Goal: Check status: Check status

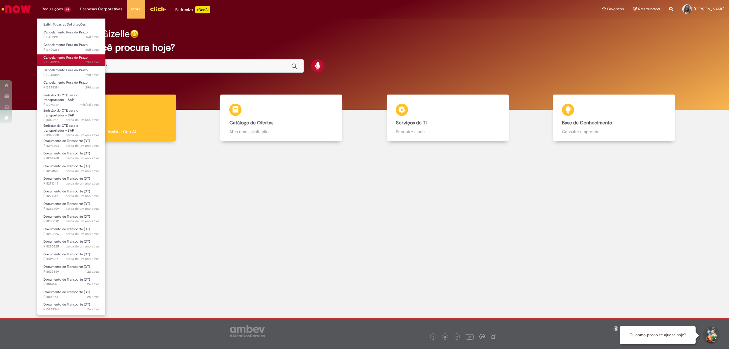
click at [66, 63] on span "29d atrás 29 dias atrás R13348394" at bounding box center [71, 62] width 56 height 5
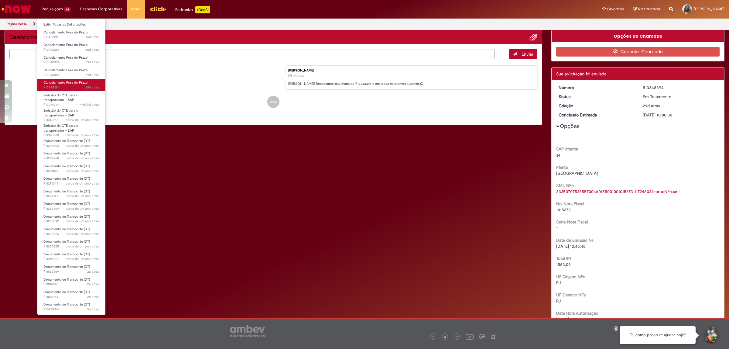
click at [71, 84] on span "Cancelamento Fora do Prazo" at bounding box center [65, 82] width 44 height 5
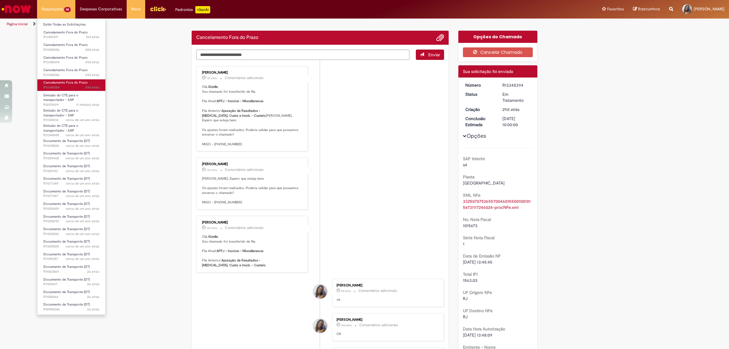
click at [71, 84] on span "Cancelamento Fora do Prazo" at bounding box center [65, 82] width 44 height 5
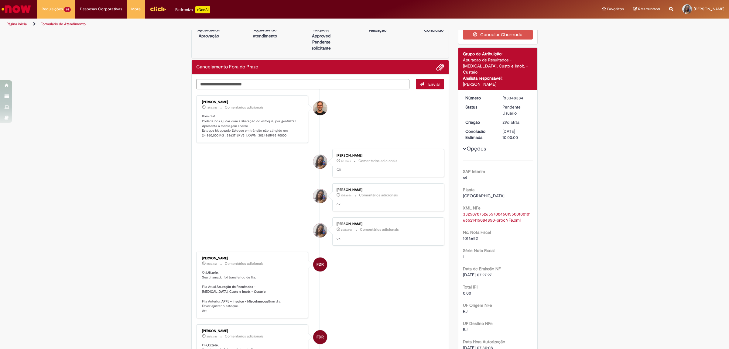
scroll to position [1, 0]
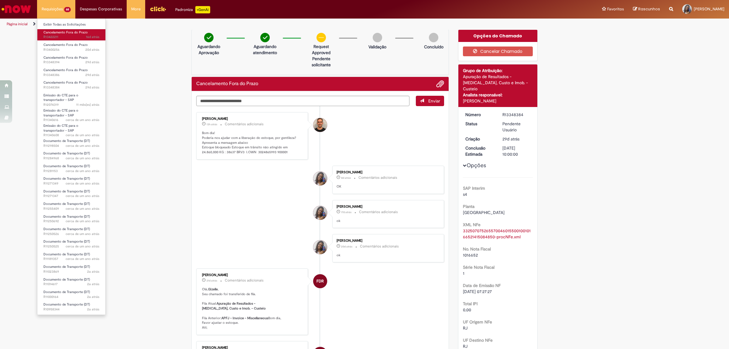
click at [58, 35] on span "16d atrás 16 dias atrás R13422211" at bounding box center [71, 37] width 56 height 5
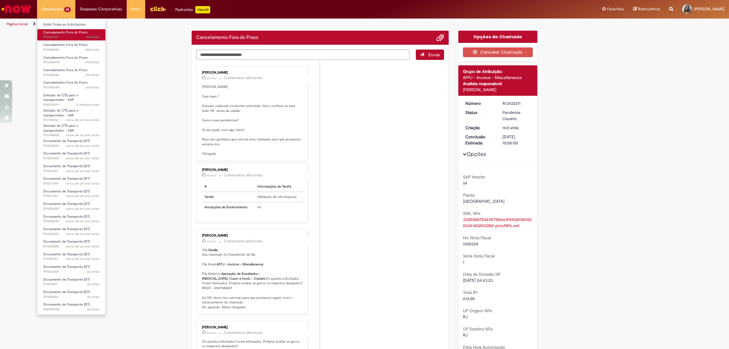
click at [58, 35] on span "16d atrás 16 dias atrás R13422211" at bounding box center [71, 37] width 56 height 5
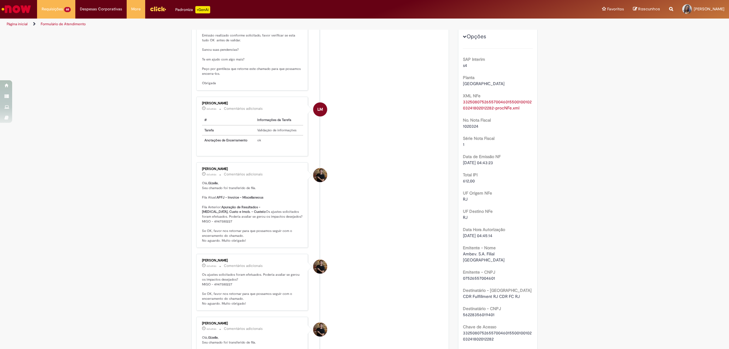
scroll to position [145, 0]
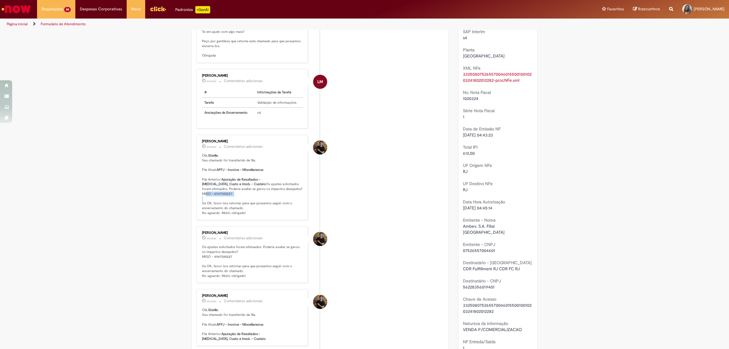
copy p "MIGO - 4947580227"
drag, startPoint x: 199, startPoint y: 202, endPoint x: 230, endPoint y: 204, distance: 31.3
click at [230, 204] on p "Olá, Gizelle , Seu chamado foi transferido de fila. Fila Atual: APFJ - Invoice …" at bounding box center [252, 184] width 101 height 62
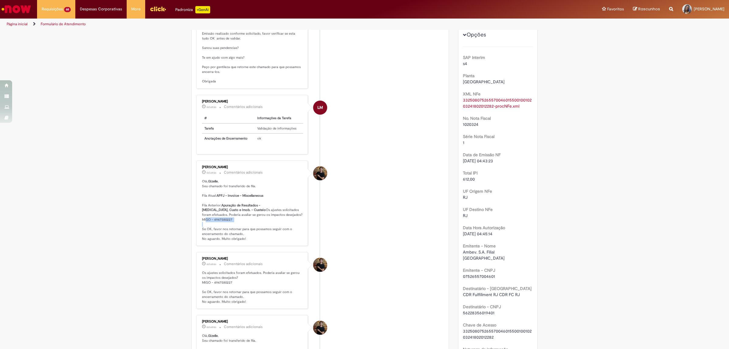
scroll to position [0, 0]
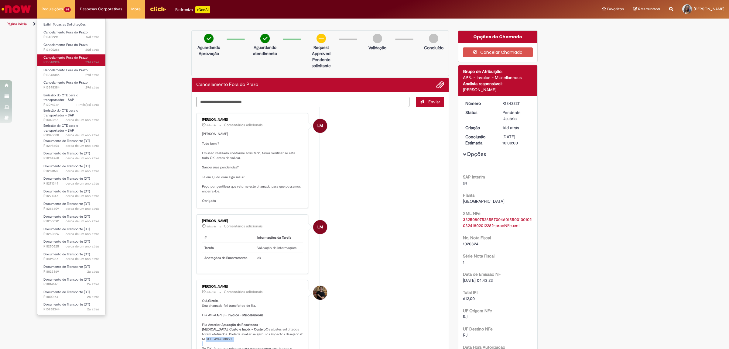
click at [68, 58] on span "Cancelamento Fora do Prazo" at bounding box center [65, 57] width 44 height 5
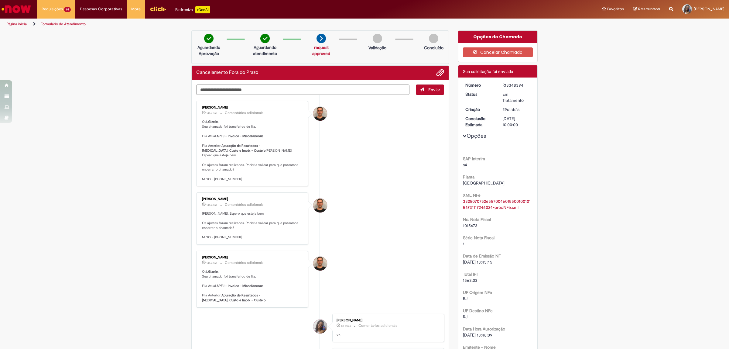
click at [212, 240] on p "[PERSON_NAME], Espero que esteja bem. Os ajustes foram realizados. Poderia vali…" at bounding box center [252, 225] width 101 height 29
drag, startPoint x: 211, startPoint y: 240, endPoint x: 234, endPoint y: 239, distance: 22.8
click at [234, 239] on p "[PERSON_NAME], Espero que esteja bem. Os ajustes foram realizados. Poderia vali…" at bounding box center [252, 225] width 101 height 29
copy p "4949931848"
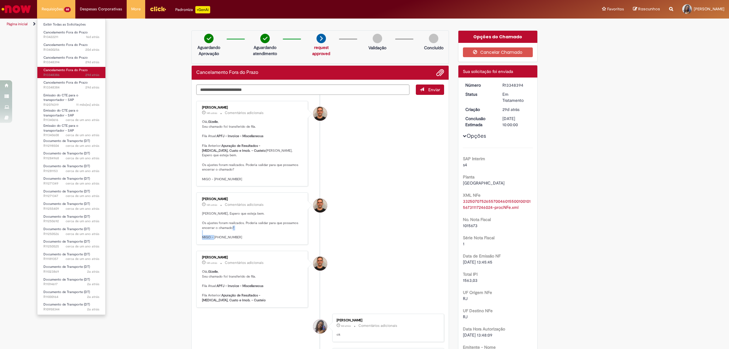
click at [65, 73] on span "29d atrás 29 dias atrás R13348386" at bounding box center [71, 75] width 56 height 5
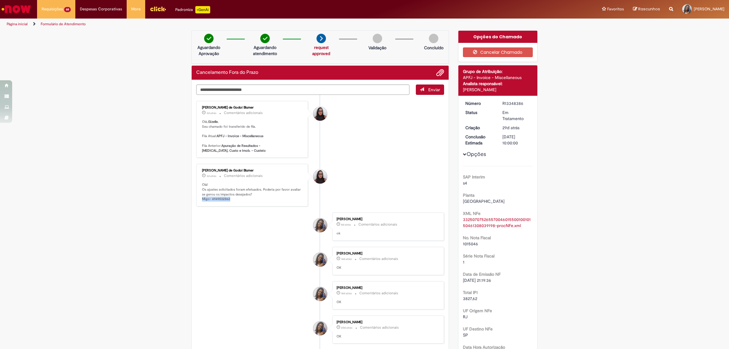
copy p "Migo- 4949032862"
drag, startPoint x: 198, startPoint y: 198, endPoint x: 230, endPoint y: 198, distance: 31.3
click at [230, 198] on div "[PERSON_NAME] de Godoi Blumer 3d atrás 3 dias atrás Comentários adicionais Olá!…" at bounding box center [252, 185] width 108 height 39
